Goal: Transaction & Acquisition: Purchase product/service

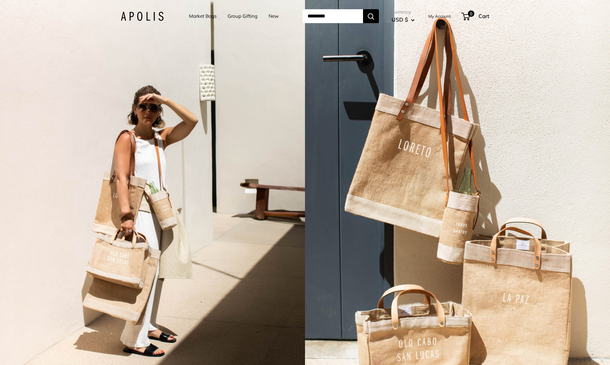
click at [191, 17] on link "Market Bags" at bounding box center [203, 16] width 28 height 9
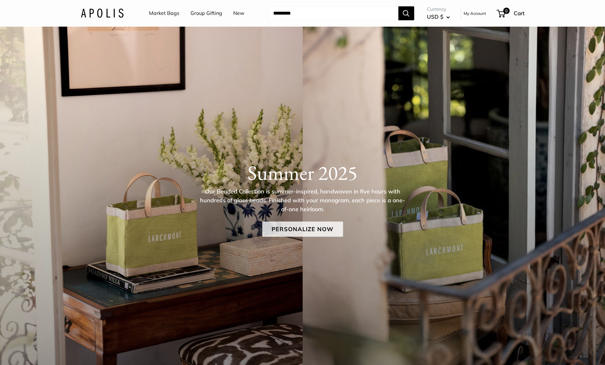
click at [288, 231] on link "Personalize Now" at bounding box center [302, 229] width 81 height 15
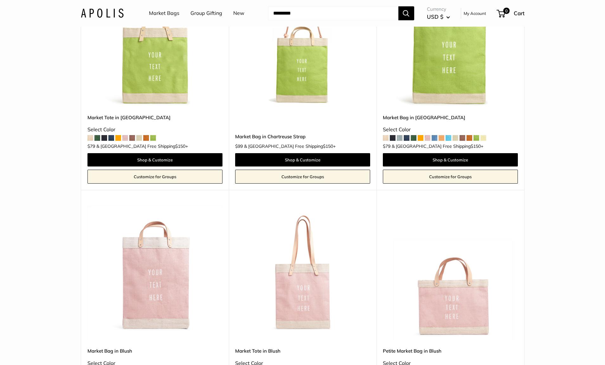
scroll to position [330, 0]
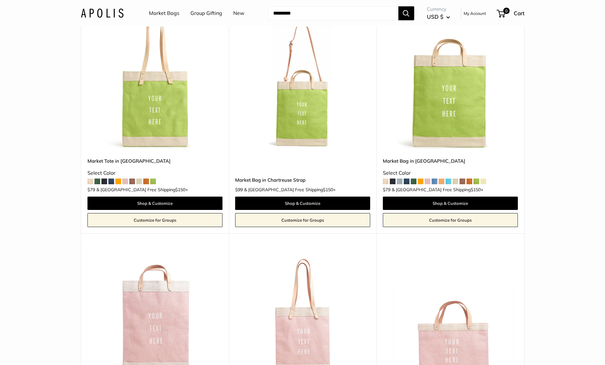
click at [0, 0] on img at bounding box center [0, 0] width 0 height 0
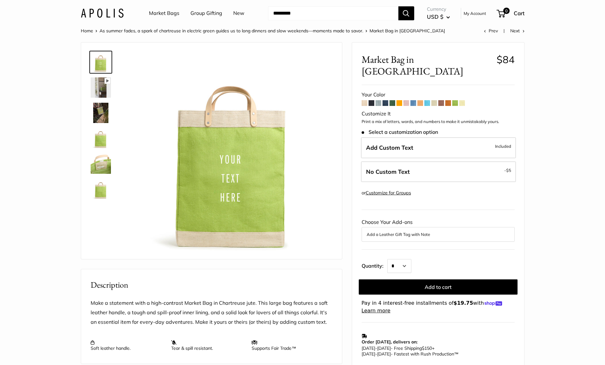
click at [364, 100] on span at bounding box center [365, 103] width 6 height 6
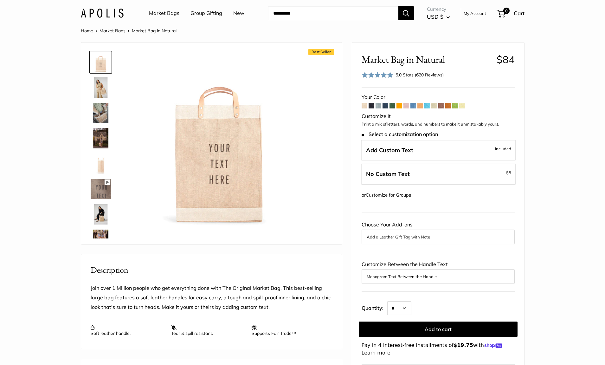
click at [369, 108] on span at bounding box center [372, 106] width 6 height 6
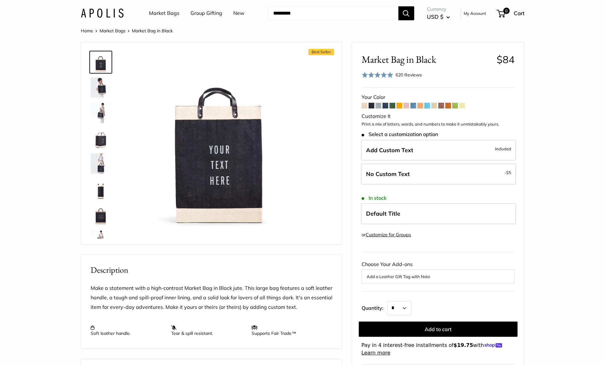
click at [377, 107] on span at bounding box center [379, 106] width 6 height 6
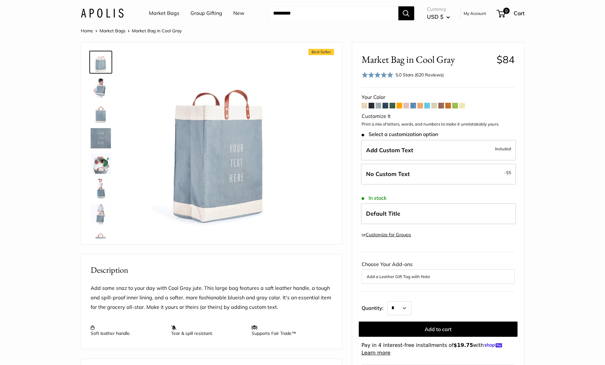
click at [386, 107] on span at bounding box center [386, 106] width 6 height 6
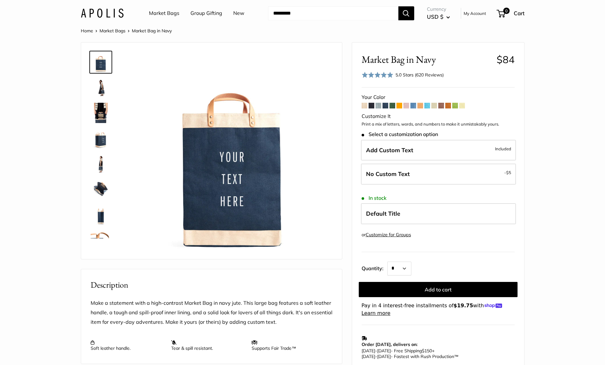
click at [391, 107] on span at bounding box center [393, 106] width 6 height 6
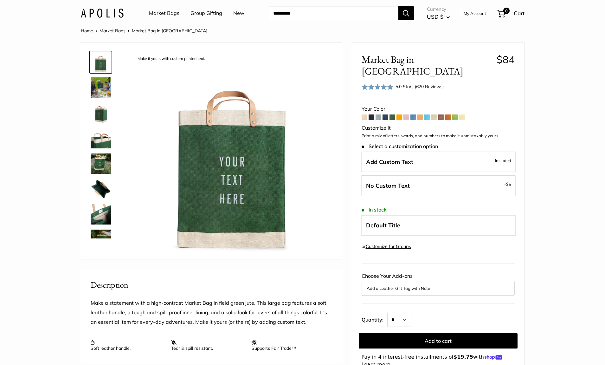
click at [400, 114] on span at bounding box center [400, 117] width 6 height 6
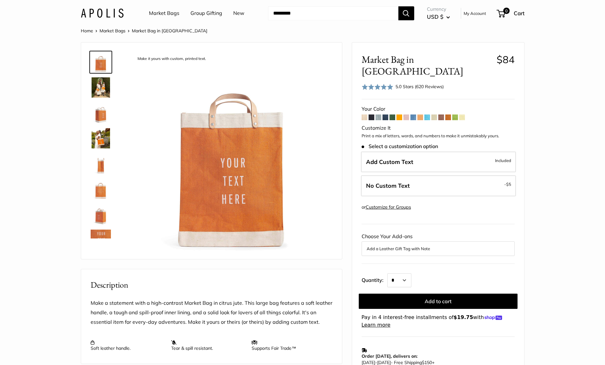
click at [406, 114] on span at bounding box center [407, 117] width 6 height 6
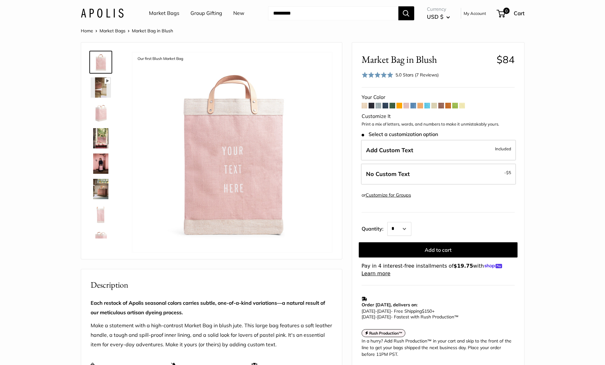
click at [414, 107] on span at bounding box center [414, 106] width 6 height 6
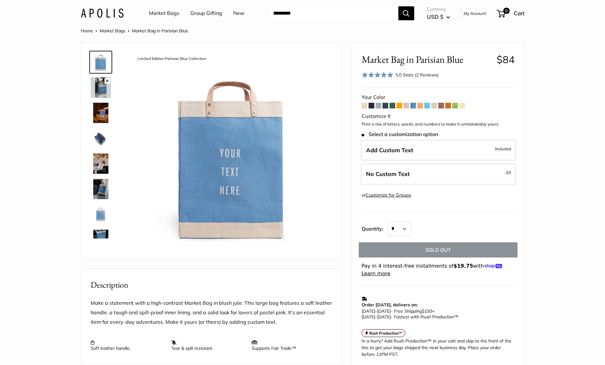
click at [447, 106] on span at bounding box center [449, 106] width 6 height 6
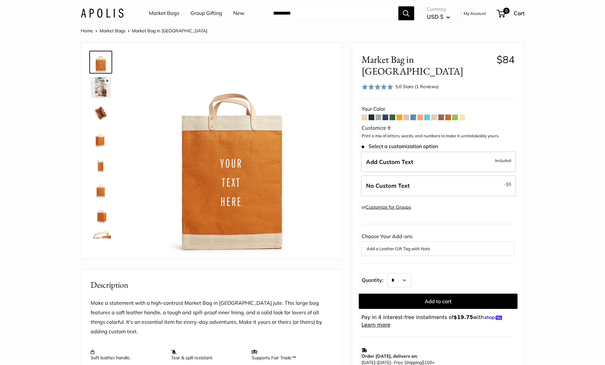
click at [434, 114] on span at bounding box center [435, 117] width 6 height 6
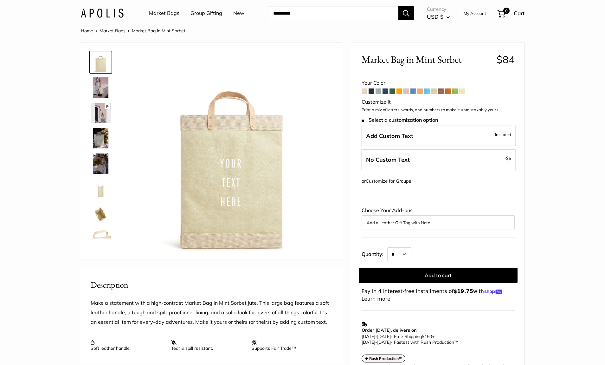
click at [462, 92] on span at bounding box center [463, 91] width 6 height 6
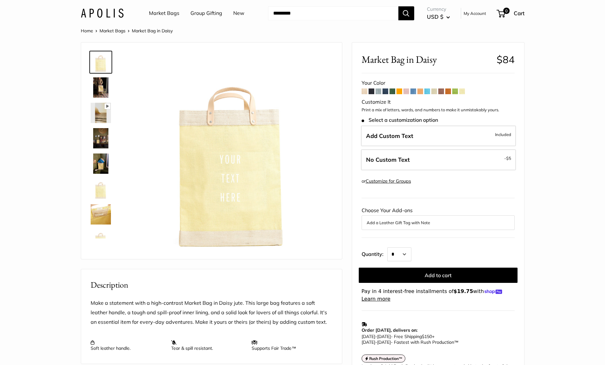
click at [388, 93] on span at bounding box center [386, 91] width 6 height 6
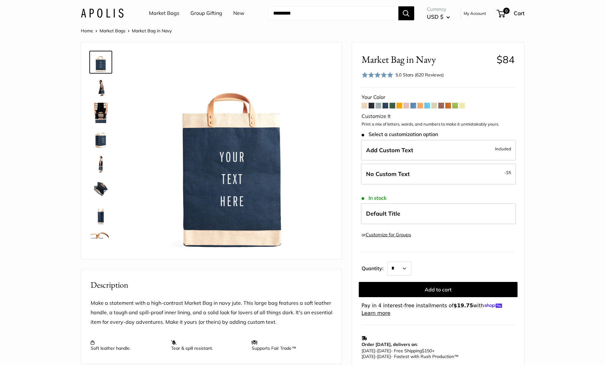
click at [377, 109] on form "Your Color" at bounding box center [438, 205] width 153 height 224
click at [380, 103] on span at bounding box center [379, 106] width 6 height 6
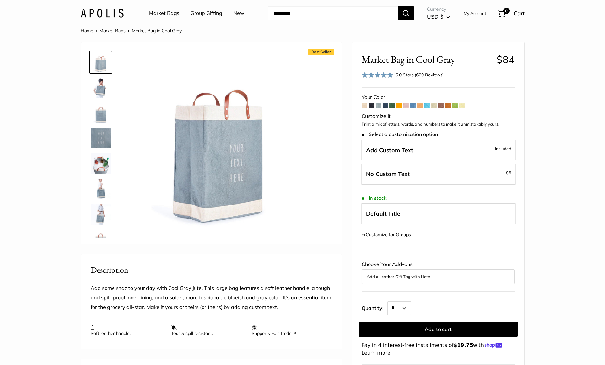
click at [414, 107] on span at bounding box center [414, 106] width 6 height 6
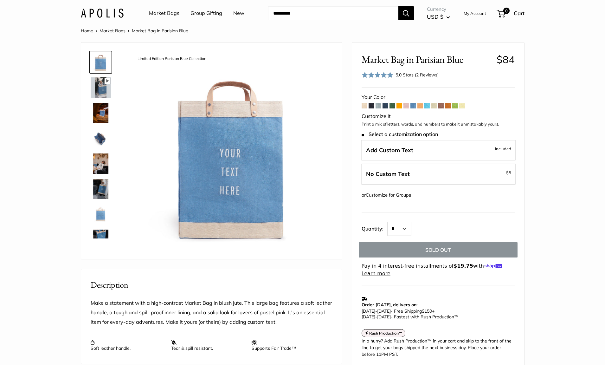
click at [443, 107] on span at bounding box center [442, 106] width 6 height 6
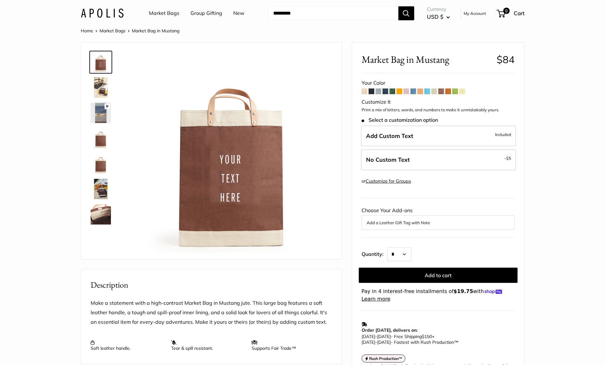
click at [422, 93] on span at bounding box center [421, 91] width 6 height 6
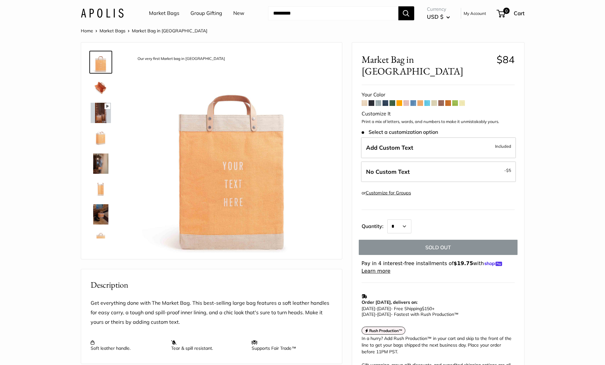
click at [366, 100] on span at bounding box center [365, 103] width 6 height 6
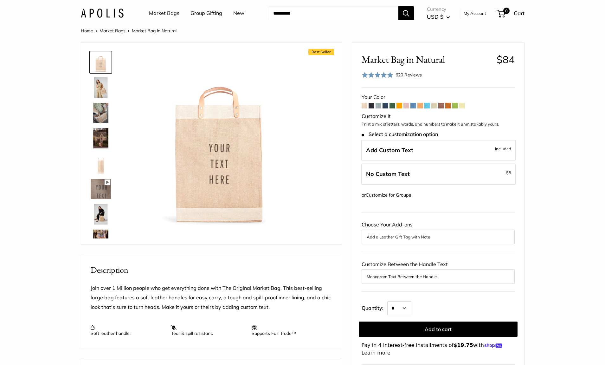
click at [379, 107] on span at bounding box center [379, 106] width 6 height 6
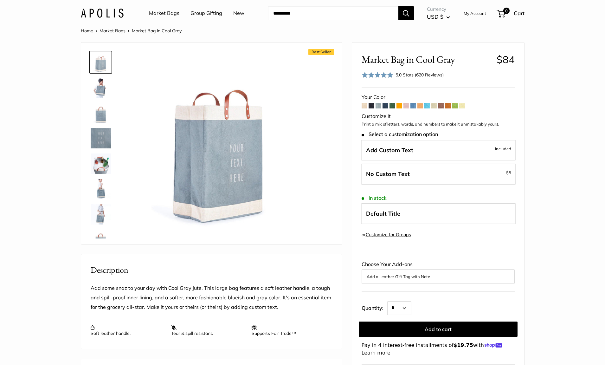
click at [394, 107] on span at bounding box center [393, 106] width 6 height 6
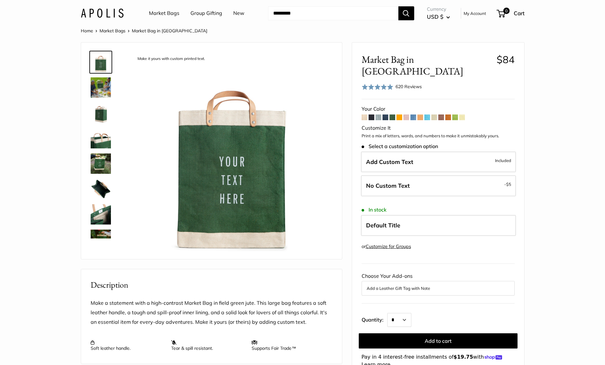
click at [407, 114] on span at bounding box center [407, 117] width 6 height 6
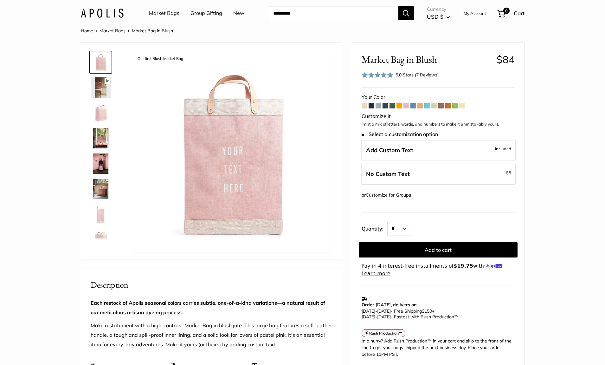
click at [412, 108] on span at bounding box center [414, 106] width 6 height 6
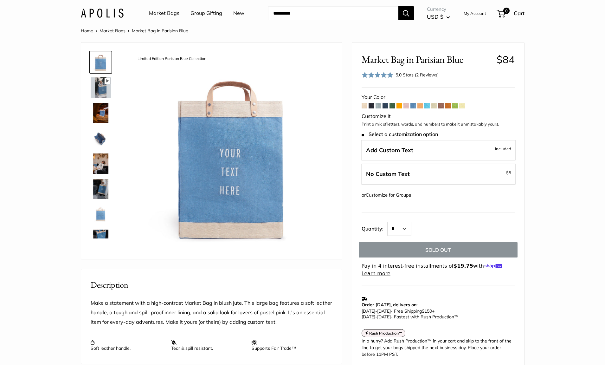
click at [379, 107] on span at bounding box center [379, 106] width 6 height 6
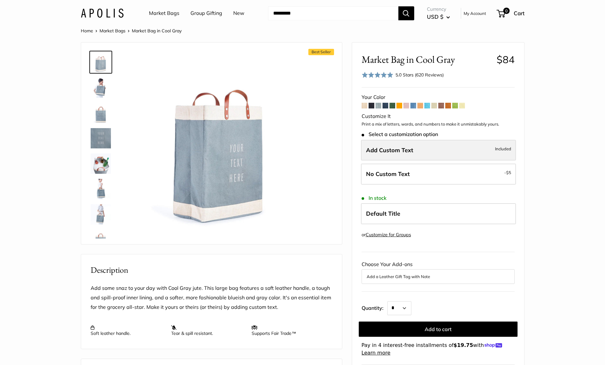
click at [390, 152] on span "Add Custom Text" at bounding box center [389, 150] width 47 height 7
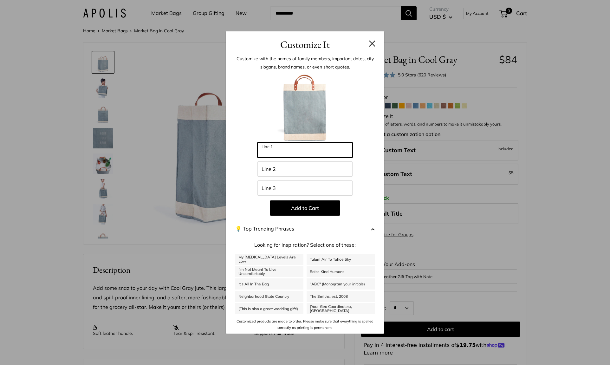
drag, startPoint x: 291, startPoint y: 148, endPoint x: 260, endPoint y: 149, distance: 30.8
click at [260, 149] on input "Line 1" at bounding box center [305, 149] width 95 height 15
type input "******"
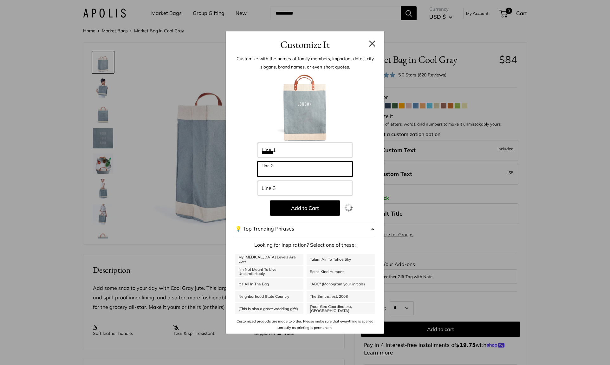
click at [279, 169] on input "Line 2" at bounding box center [305, 168] width 95 height 15
type input "*****"
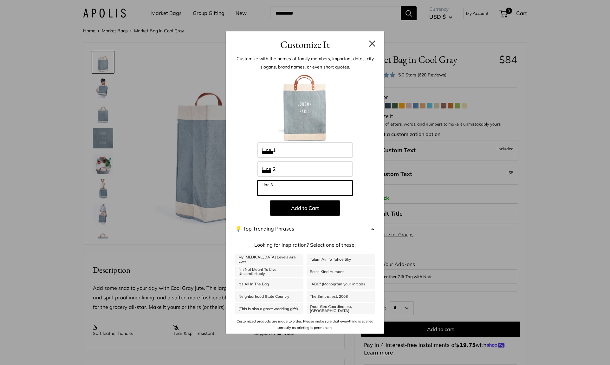
click at [280, 190] on input "Line 3" at bounding box center [305, 187] width 95 height 15
type input "*******"
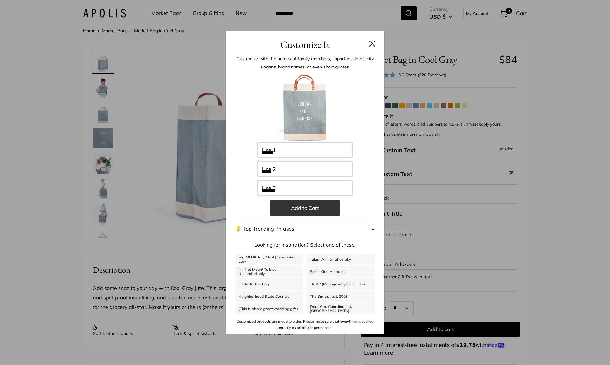
click at [285, 207] on button "Add to Cart" at bounding box center [305, 207] width 70 height 15
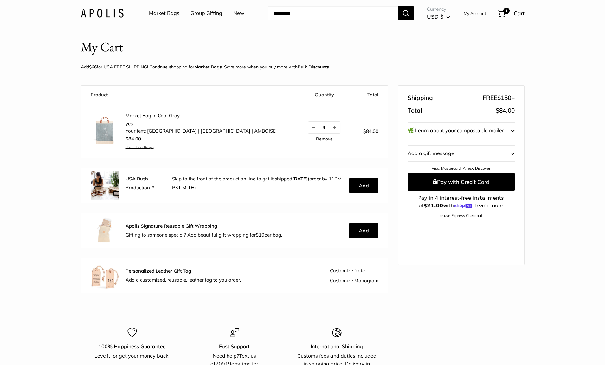
click at [104, 136] on img at bounding box center [105, 130] width 29 height 29
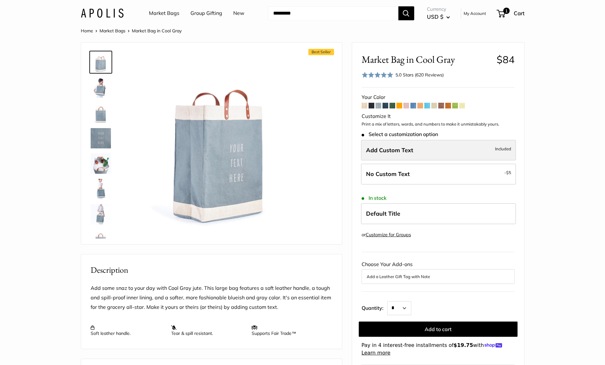
click at [427, 150] on label "Add Custom Text Included" at bounding box center [438, 150] width 155 height 21
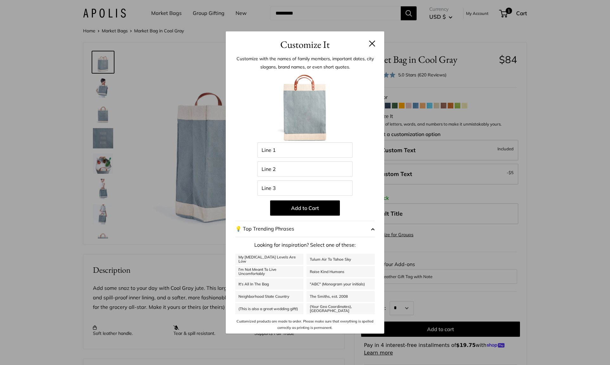
click at [372, 43] on button at bounding box center [372, 43] width 6 height 6
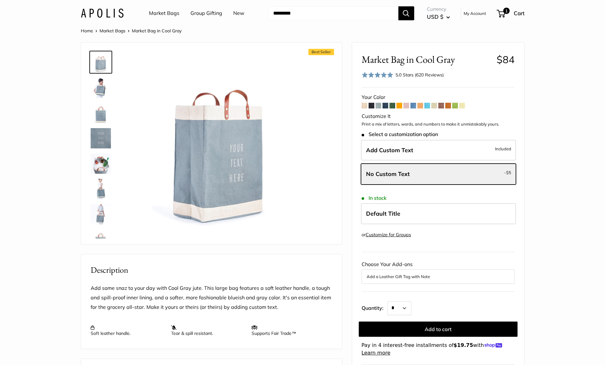
click at [384, 105] on span at bounding box center [386, 106] width 6 height 6
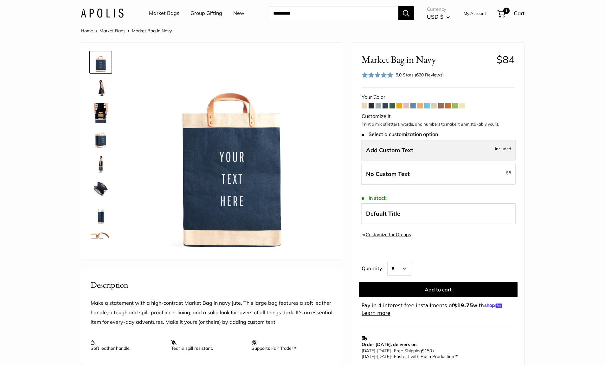
click at [415, 155] on label "Add Custom Text Included" at bounding box center [438, 150] width 155 height 21
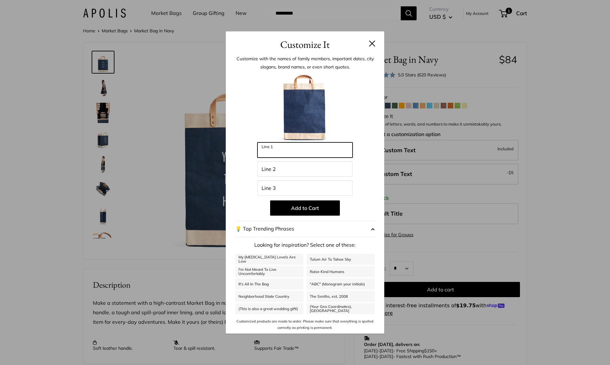
click at [333, 156] on input "Line 1" at bounding box center [305, 149] width 95 height 15
type input "******"
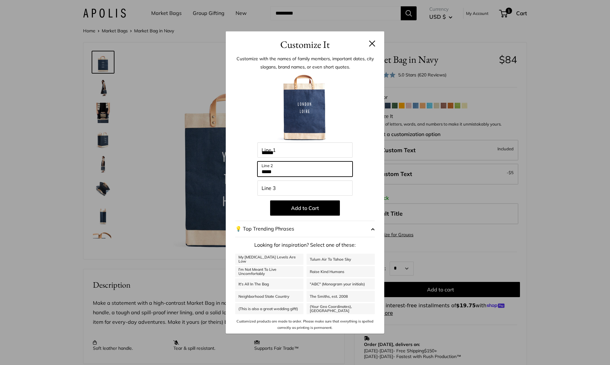
type input "*****"
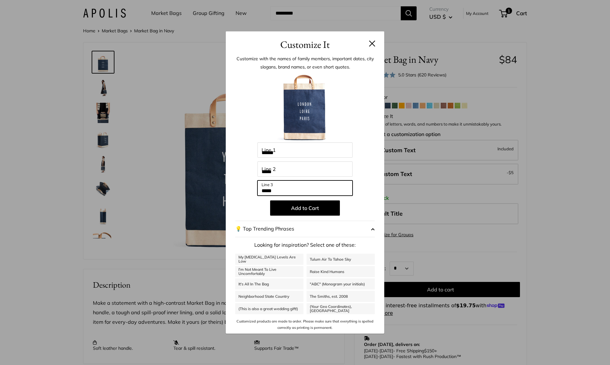
type input "*****"
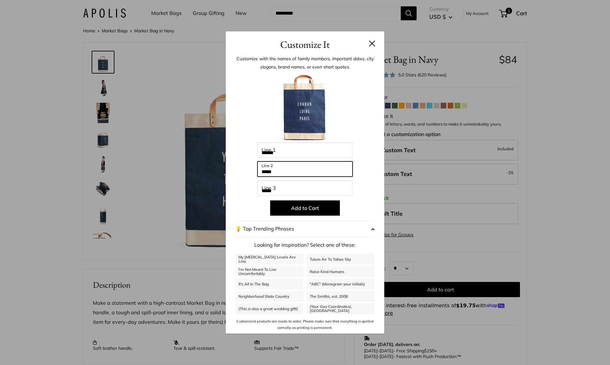
click at [337, 165] on input "*****" at bounding box center [305, 168] width 95 height 15
drag, startPoint x: 293, startPoint y: 165, endPoint x: 254, endPoint y: 166, distance: 39.3
click at [254, 166] on div "Enter 42 letters ****** Line 1 ***** Line 2 ***** Line 3 Add to Cart 💡 Top Tren…" at bounding box center [305, 202] width 140 height 258
drag, startPoint x: 275, startPoint y: 169, endPoint x: 260, endPoint y: 169, distance: 15.2
click at [260, 169] on input "*****" at bounding box center [305, 168] width 95 height 15
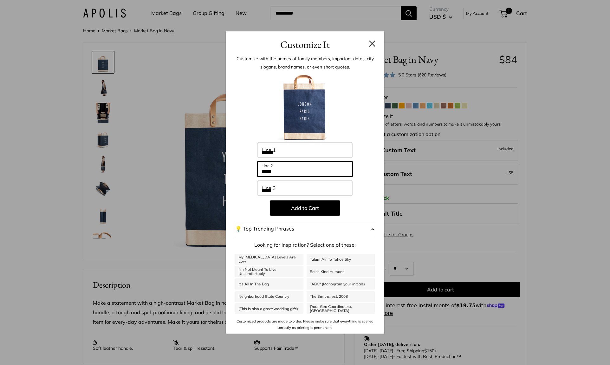
type input "*****"
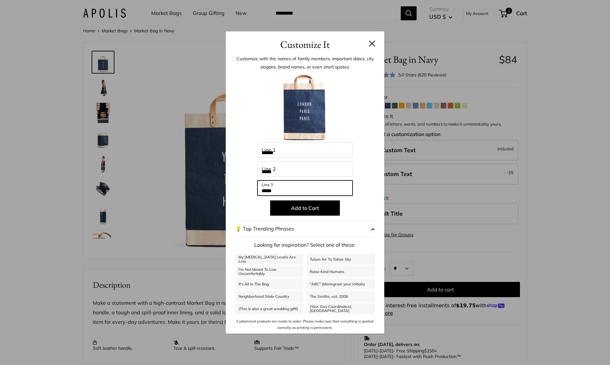
click at [263, 190] on input "*****" at bounding box center [305, 187] width 95 height 15
drag, startPoint x: 277, startPoint y: 190, endPoint x: 255, endPoint y: 188, distance: 22.3
click at [255, 188] on div "Enter 42 letters ****** Line 1 ***** Line 2 ***** Line 3 Add to Cart 💡 Top Tren…" at bounding box center [305, 202] width 140 height 258
type input "**********"
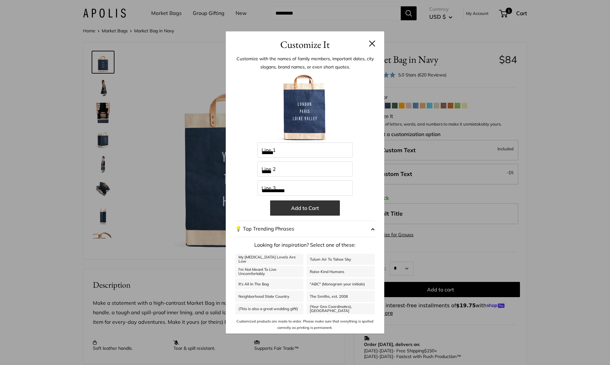
click at [279, 204] on button "Add to Cart" at bounding box center [305, 207] width 70 height 15
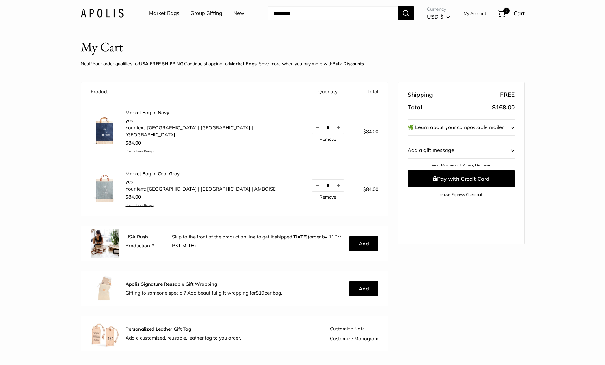
scroll to position [7, 0]
click at [320, 195] on link "Remove" at bounding box center [328, 197] width 17 height 4
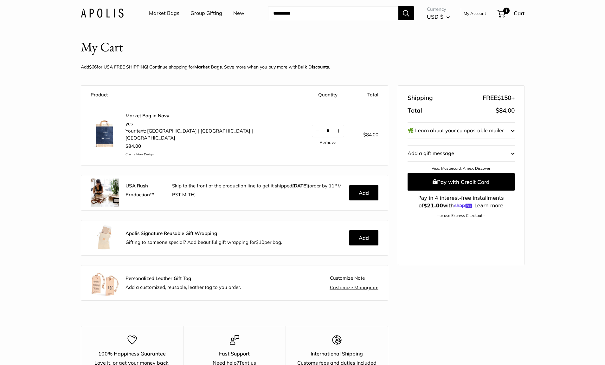
click at [130, 114] on link "Market Bag in Navy" at bounding box center [209, 116] width 167 height 6
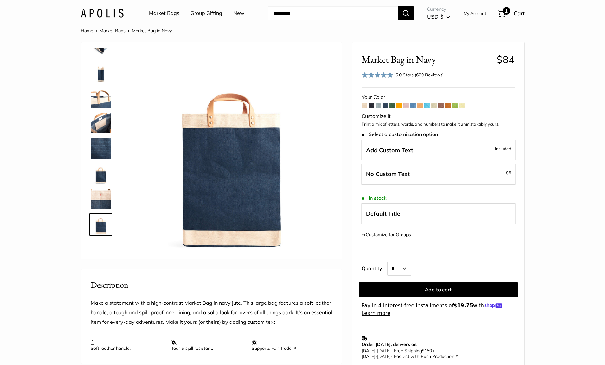
click at [512, 13] on div "1 Cart" at bounding box center [511, 13] width 27 height 10
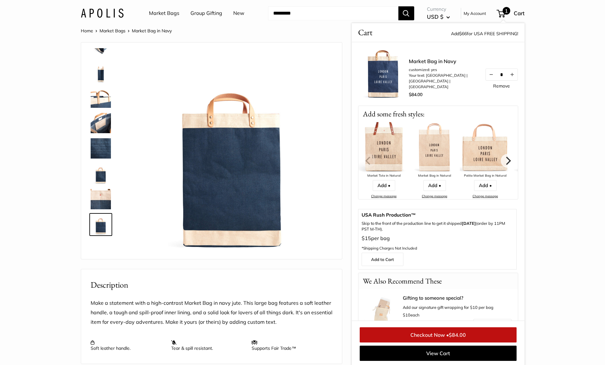
click at [506, 10] on span "1" at bounding box center [507, 11] width 8 height 8
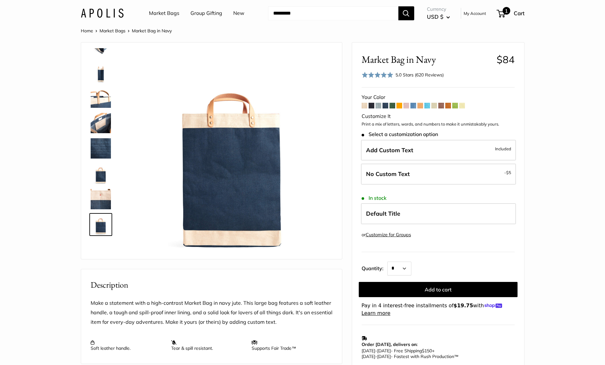
click at [506, 10] on span "1" at bounding box center [507, 11] width 8 height 8
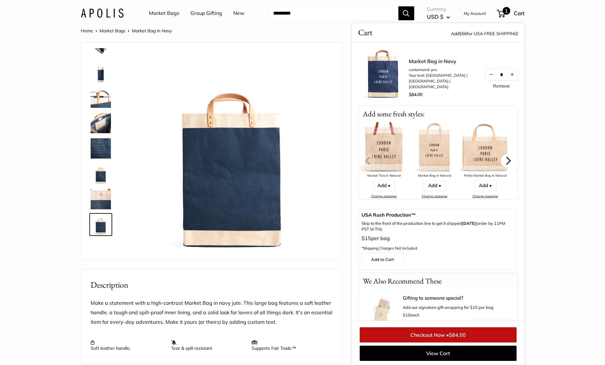
click at [504, 159] on icon "Next" at bounding box center [508, 160] width 8 height 8
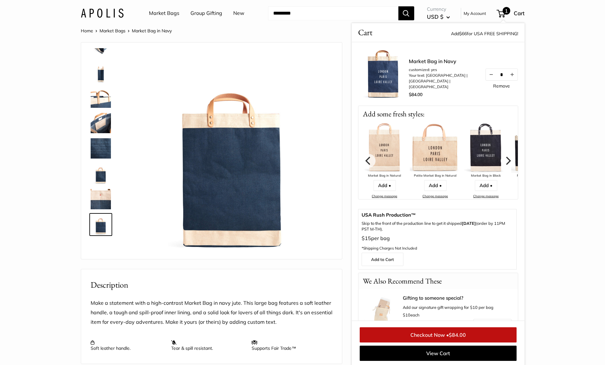
click at [504, 159] on icon "Next" at bounding box center [508, 160] width 8 height 8
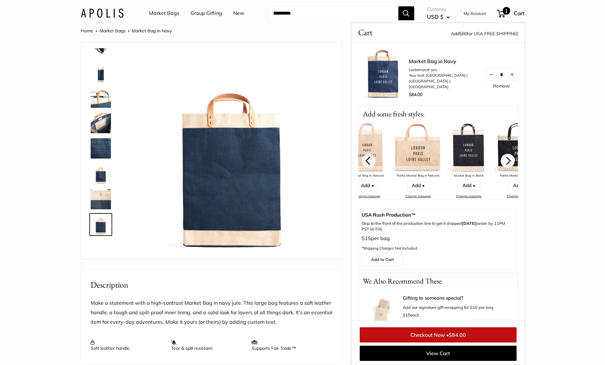
click at [504, 159] on icon "Next" at bounding box center [508, 160] width 8 height 8
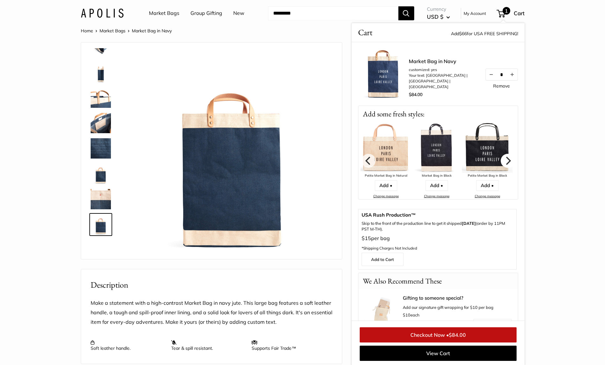
click at [504, 159] on icon "Next" at bounding box center [508, 160] width 8 height 8
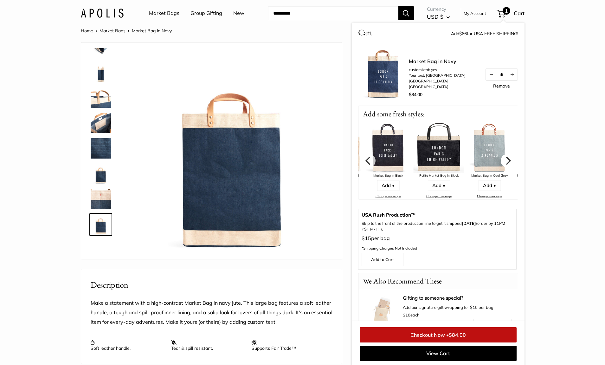
click at [504, 159] on icon "Next" at bounding box center [508, 160] width 8 height 8
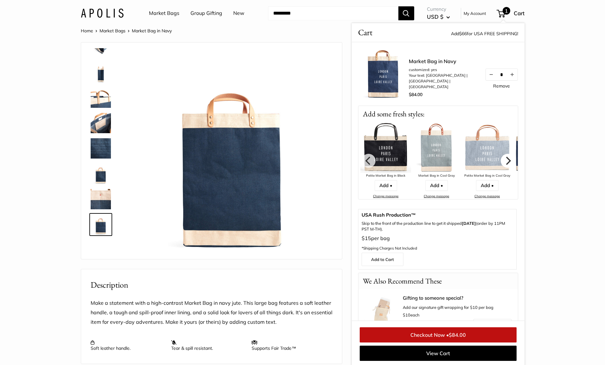
click at [504, 159] on icon "Next" at bounding box center [508, 160] width 8 height 8
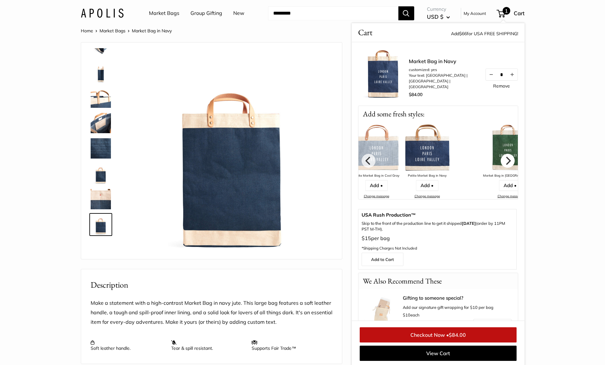
click at [504, 159] on icon "Next" at bounding box center [508, 160] width 8 height 8
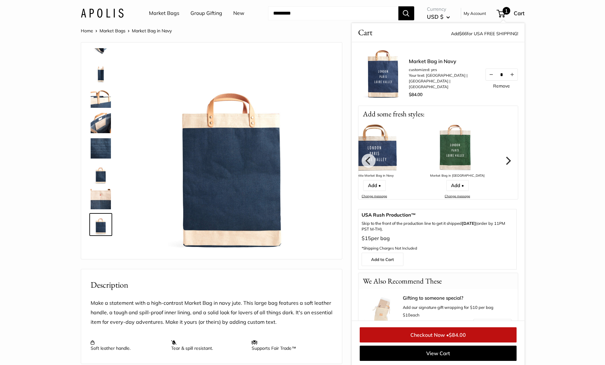
click at [504, 159] on icon "Next" at bounding box center [508, 160] width 8 height 8
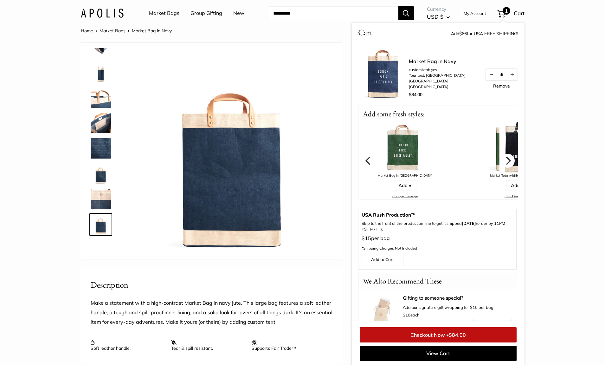
click at [504, 159] on icon "Next" at bounding box center [508, 160] width 8 height 8
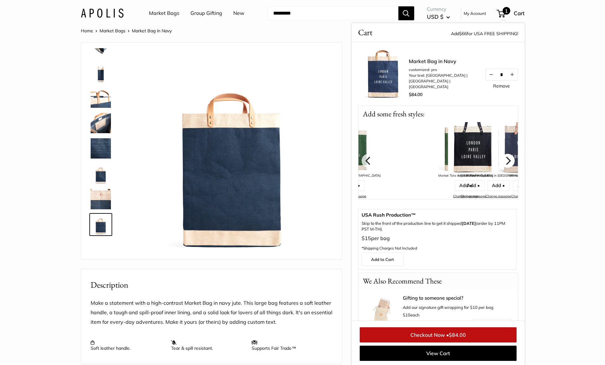
click at [504, 159] on icon "Next" at bounding box center [508, 160] width 8 height 8
